Goal: Task Accomplishment & Management: Manage account settings

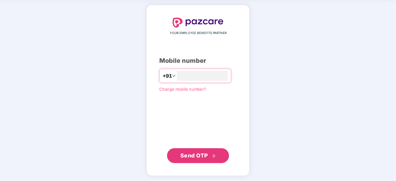
type input "**********"
click at [203, 152] on span "Send OTP" at bounding box center [194, 155] width 28 height 7
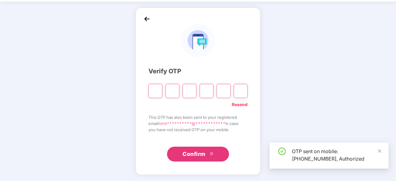
scroll to position [20, 0]
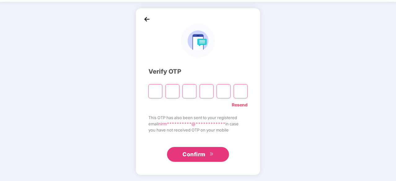
type input "*"
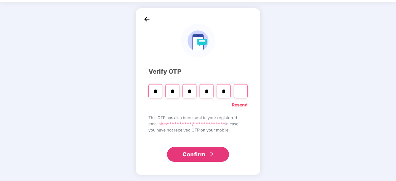
type input "*"
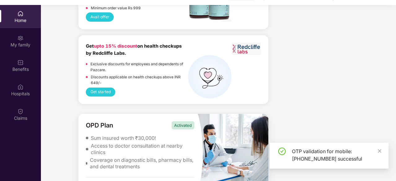
scroll to position [35, 0]
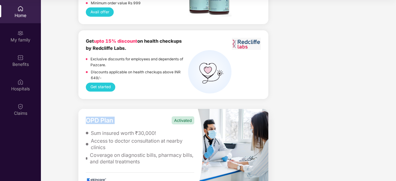
drag, startPoint x: 171, startPoint y: 113, endPoint x: 198, endPoint y: 114, distance: 26.3
click at [198, 114] on div "OPD Plan Activated Sum insured worth ₹30,000! Access to doctor consultation at …" at bounding box center [173, 148] width 190 height 78
click at [182, 130] on div "Sum insured worth ₹30,000!" at bounding box center [140, 133] width 108 height 7
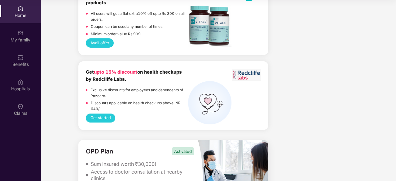
scroll to position [1518, 0]
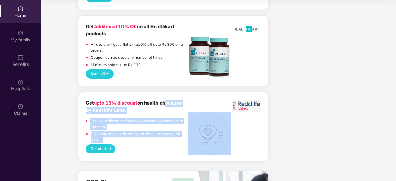
drag, startPoint x: 190, startPoint y: 98, endPoint x: 165, endPoint y: 96, distance: 24.8
click at [165, 100] on div "Get upto 15% discount on health checkups by Redcliffe Labs. Exclusive discounts…" at bounding box center [173, 122] width 175 height 45
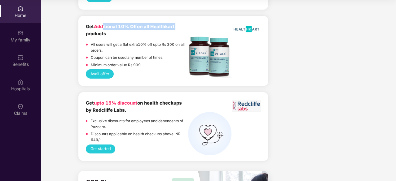
drag, startPoint x: 178, startPoint y: 19, endPoint x: 103, endPoint y: 12, distance: 75.5
click at [103, 16] on div "Get Additional 10% Off on all Healthkart products All users will get a flat ext…" at bounding box center [173, 51] width 190 height 70
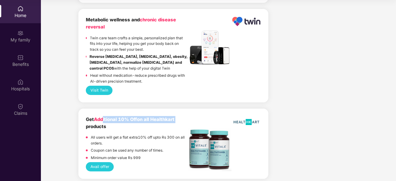
scroll to position [1394, 0]
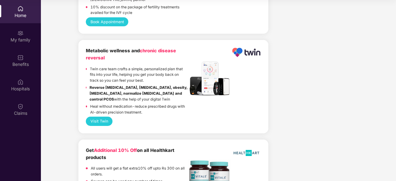
click at [178, 50] on div "Metabolic wellness and chronic disease reversal" at bounding box center [137, 54] width 102 height 15
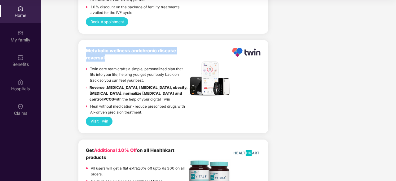
drag, startPoint x: 107, startPoint y: 51, endPoint x: 87, endPoint y: 46, distance: 20.9
click at [87, 47] on div "Metabolic wellness and chronic disease reversal" at bounding box center [137, 54] width 102 height 15
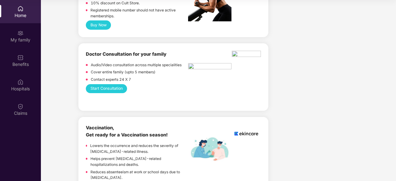
scroll to position [373, 0]
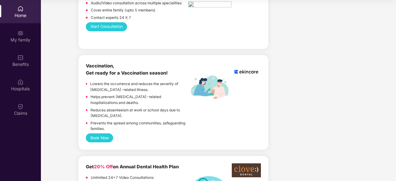
click at [111, 133] on button "Book Now" at bounding box center [99, 137] width 27 height 9
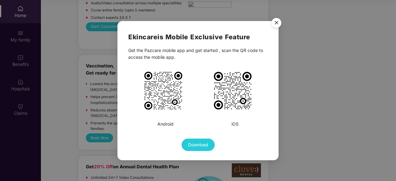
click at [197, 142] on span "Download" at bounding box center [198, 144] width 20 height 7
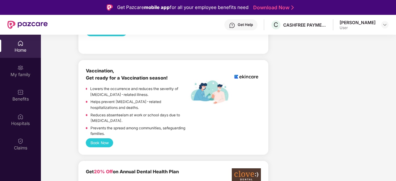
scroll to position [464, 0]
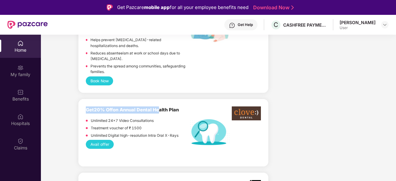
drag, startPoint x: 148, startPoint y: 87, endPoint x: 111, endPoint y: 76, distance: 37.9
click at [192, 76] on div "Book Now" at bounding box center [173, 80] width 175 height 9
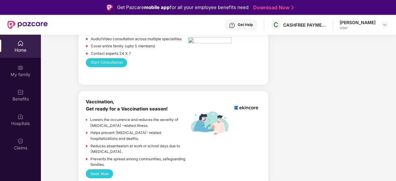
scroll to position [402, 0]
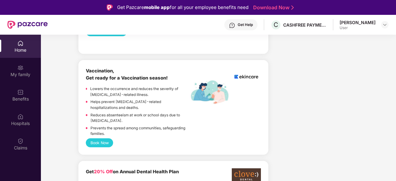
click at [112, 138] on button "Book Now" at bounding box center [99, 142] width 27 height 9
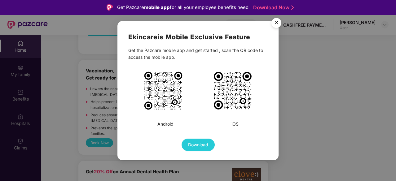
click at [277, 22] on img "Close" at bounding box center [275, 23] width 17 height 17
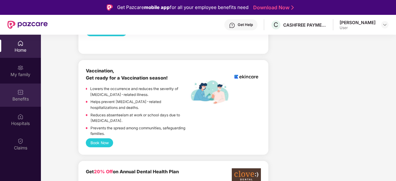
click at [34, 95] on div "Benefits" at bounding box center [20, 95] width 41 height 23
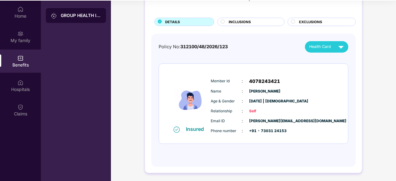
scroll to position [35, 0]
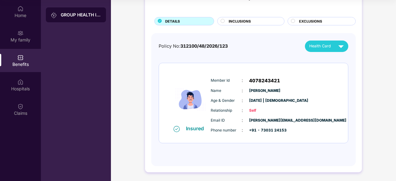
click at [242, 20] on span "INCLUSIONS" at bounding box center [239, 22] width 22 height 6
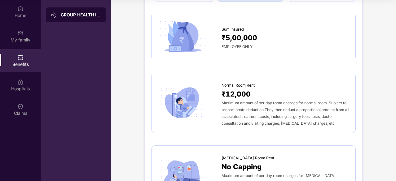
scroll to position [0, 0]
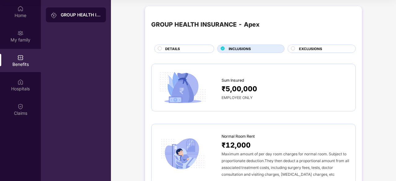
click at [299, 51] on span "EXCLUSIONS" at bounding box center [310, 49] width 23 height 6
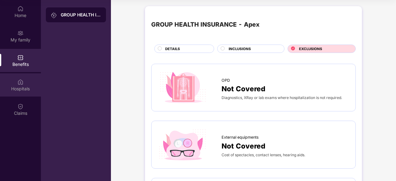
click at [22, 83] on img at bounding box center [20, 82] width 6 height 6
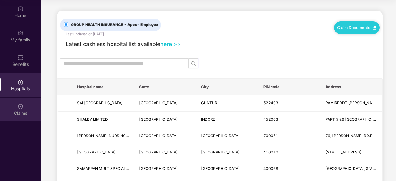
click at [23, 109] on img at bounding box center [20, 106] width 6 height 6
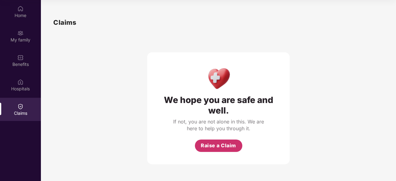
click at [221, 150] on button "Raise a Claim" at bounding box center [218, 146] width 47 height 12
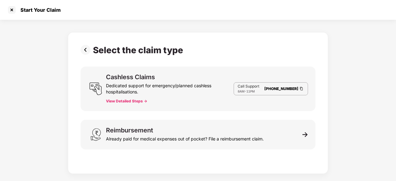
scroll to position [15, 0]
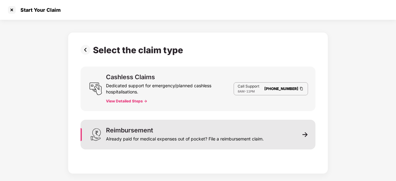
click at [302, 131] on div "Reimbursement Already paid for medical expenses out of pocket? File a reimburse…" at bounding box center [197, 135] width 235 height 30
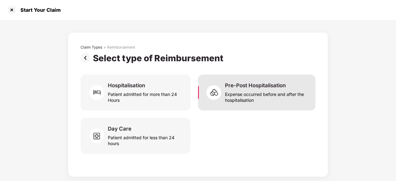
click at [258, 96] on div "Expense occurred before and after the hospitalisation" at bounding box center [266, 96] width 83 height 14
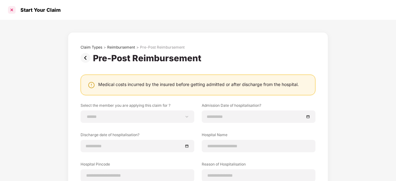
click at [11, 11] on div at bounding box center [12, 10] width 10 height 10
